Goal: Find specific page/section

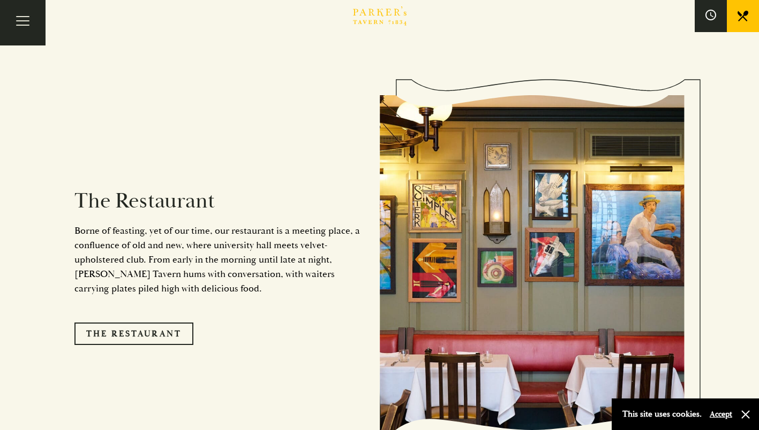
scroll to position [1017, 0]
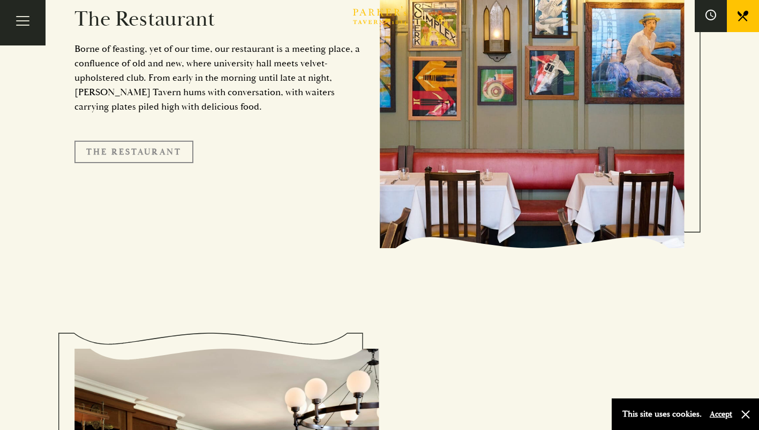
click at [154, 141] on link "The Restaurant" at bounding box center [133, 152] width 119 height 22
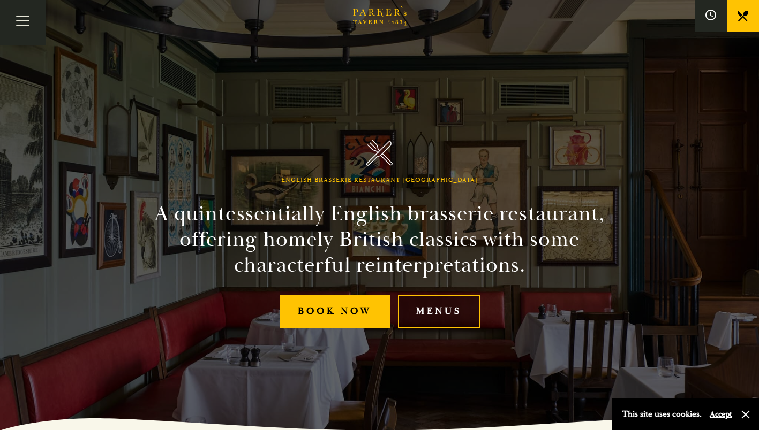
click at [458, 309] on link "Menus" at bounding box center [439, 312] width 82 height 33
